Goal: Task Accomplishment & Management: Manage account settings

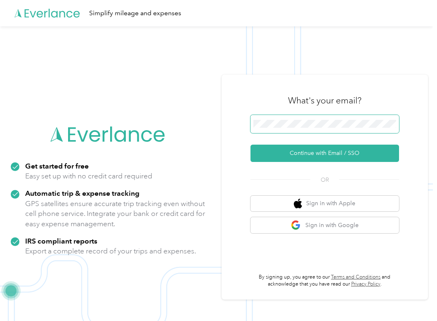
click at [272, 132] on span at bounding box center [324, 124] width 148 height 18
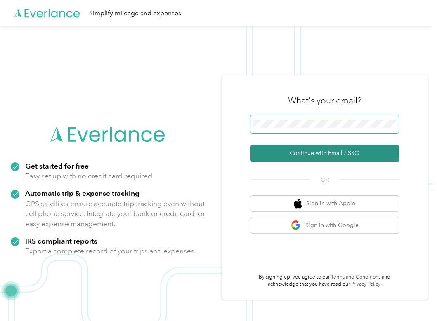
click at [269, 153] on button "Continue with Email / SSO" at bounding box center [324, 153] width 148 height 17
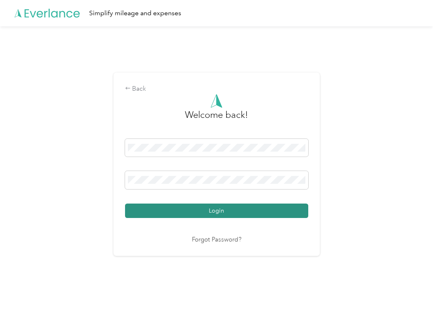
click at [226, 210] on button "Login" at bounding box center [216, 211] width 183 height 14
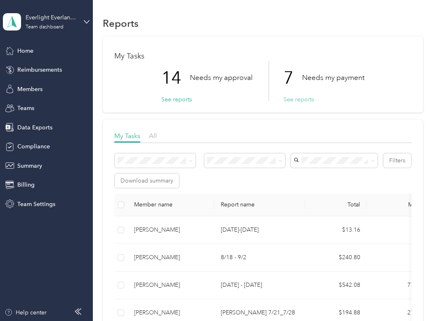
click at [288, 101] on button "See reports" at bounding box center [298, 99] width 31 height 9
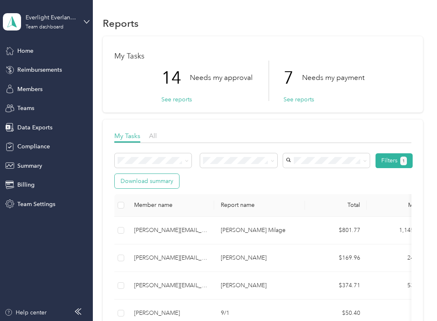
click at [157, 179] on button "Download summary" at bounding box center [147, 181] width 64 height 14
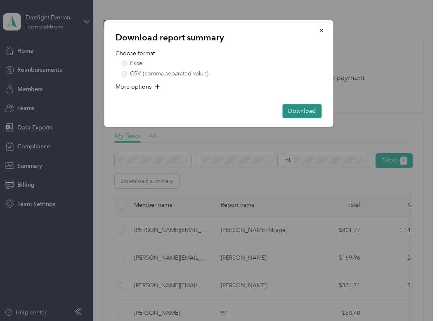
click at [309, 111] on button "Download" at bounding box center [301, 111] width 39 height 14
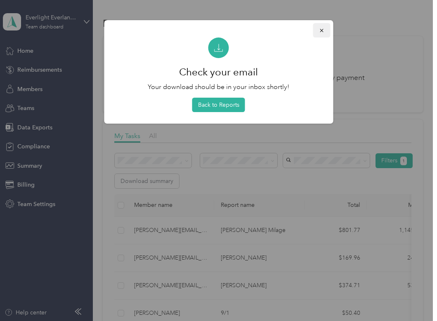
click at [321, 29] on icon "button" at bounding box center [321, 31] width 6 height 6
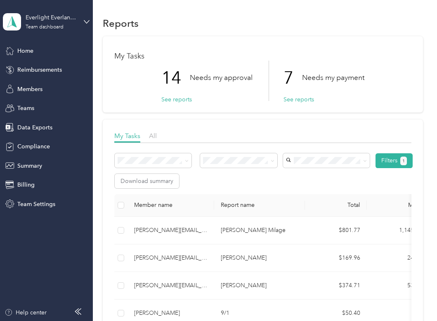
click at [88, 15] on div "Everlight Everlance Account Team dashboard" at bounding box center [46, 21] width 87 height 29
click at [68, 88] on div "Personal dashboard" at bounding box center [90, 86] width 162 height 14
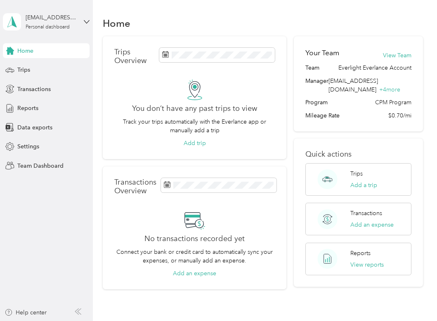
click at [80, 21] on div "finance@everlightsolar.com Personal dashboard" at bounding box center [46, 21] width 87 height 29
click at [54, 103] on div "Log out" at bounding box center [90, 105] width 162 height 14
